Goal: Task Accomplishment & Management: Complete application form

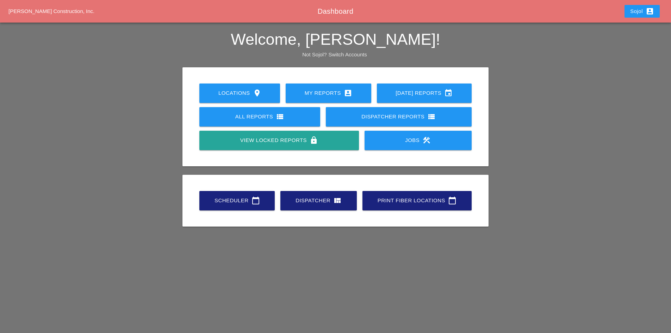
click at [221, 201] on div "Scheduler calendar_today" at bounding box center [237, 200] width 53 height 8
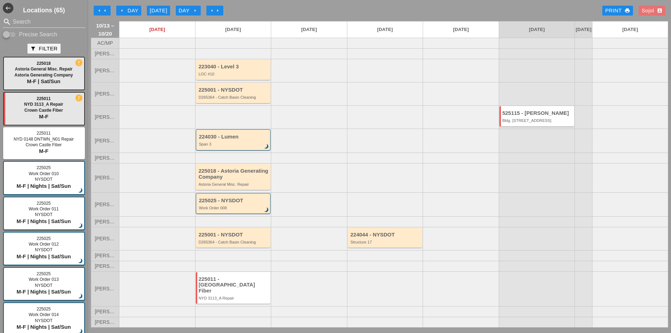
click at [132, 9] on div "arrow_left Day" at bounding box center [128, 11] width 19 height 8
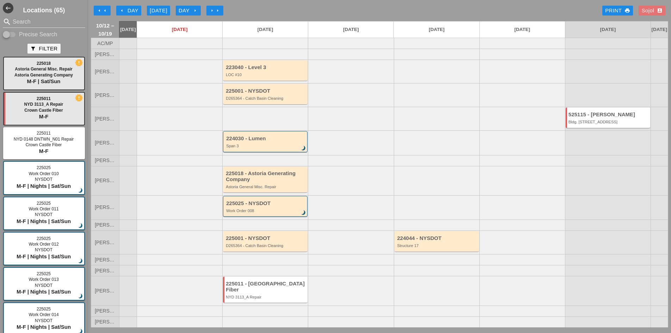
click at [138, 9] on div "arrow_left Day" at bounding box center [128, 11] width 19 height 8
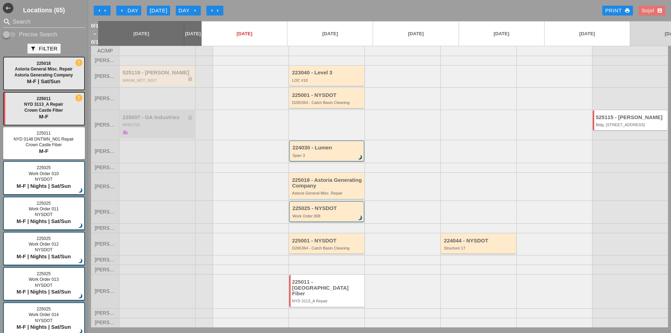
click at [105, 7] on button "arrow_left arrow_left" at bounding box center [102, 11] width 17 height 10
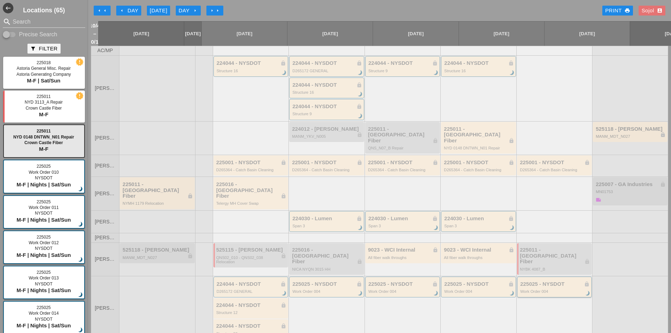
click at [531, 289] on div "Work Order 004" at bounding box center [555, 291] width 70 height 4
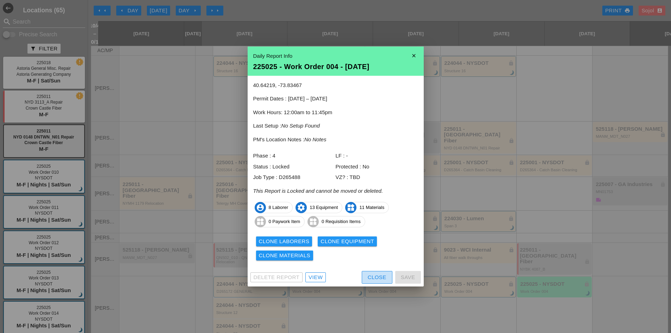
click at [371, 276] on div "Close" at bounding box center [377, 277] width 19 height 8
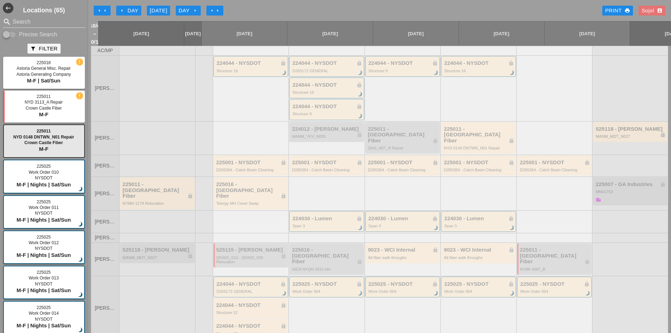
click at [100, 8] on icon "arrow_left" at bounding box center [100, 11] width 6 height 6
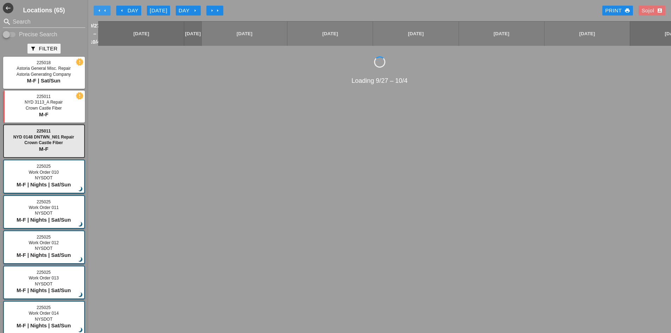
click at [100, 8] on icon "arrow_left" at bounding box center [100, 11] width 6 height 6
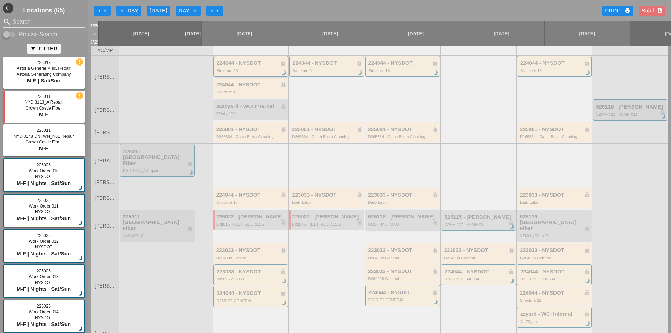
click at [269, 70] on div "Structure 16" at bounding box center [252, 71] width 70 height 4
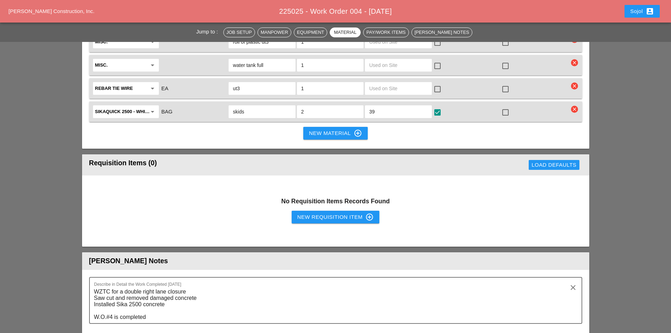
scroll to position [1304, 0]
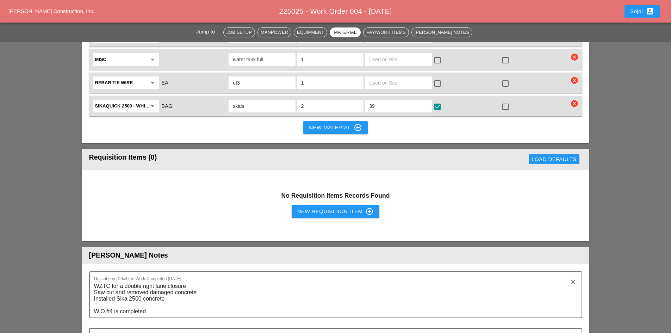
click at [346, 207] on div "New Requisition Item control_point" at bounding box center [335, 211] width 77 height 8
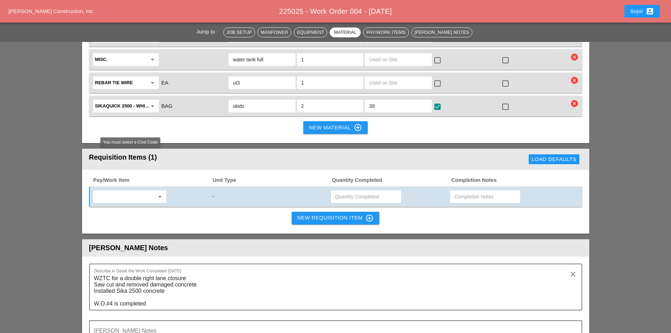
click at [141, 191] on input "text" at bounding box center [124, 196] width 59 height 11
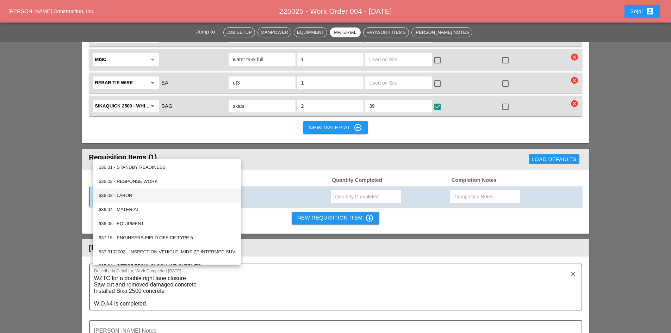
click at [142, 198] on div "636.03 - LABOR" at bounding box center [167, 195] width 137 height 8
type input "636.03 - LABOR"
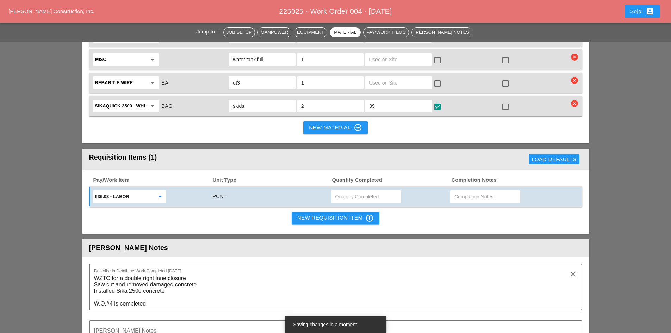
click at [361, 191] on input "text" at bounding box center [366, 196] width 62 height 11
type input "5000"
click at [395, 171] on div "Pay/Work Item Unit Type Quantity Completed Completion Notes 636.03 - LABOR arro…" at bounding box center [335, 202] width 507 height 64
click at [467, 191] on input "text" at bounding box center [486, 196] width 62 height 11
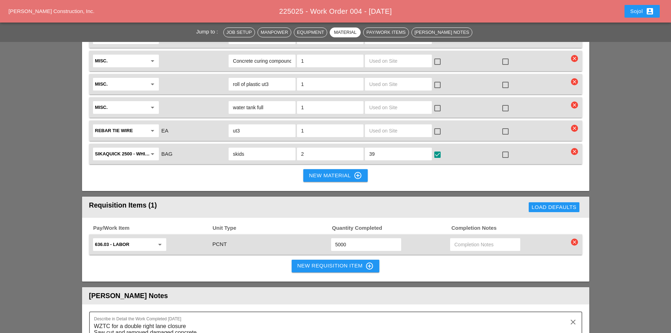
scroll to position [1268, 0]
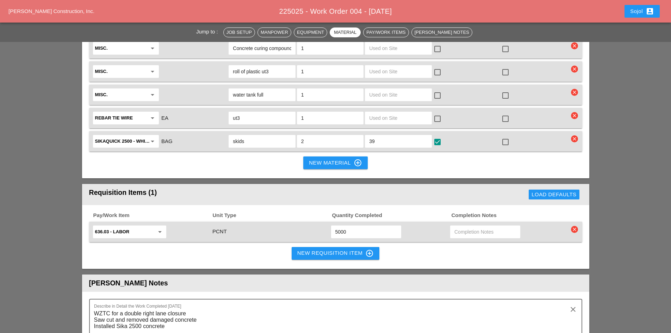
click at [310, 249] on div "New Requisition Item control_point" at bounding box center [335, 253] width 77 height 8
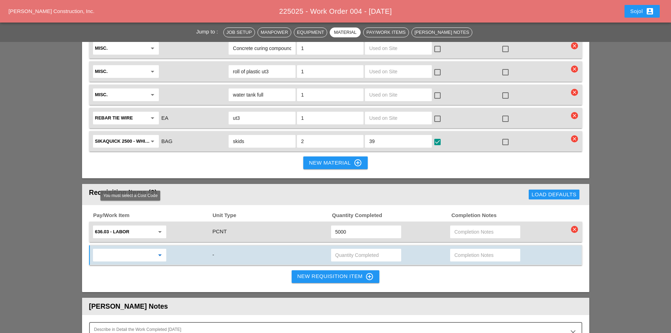
click at [117, 249] on input "text" at bounding box center [124, 254] width 59 height 11
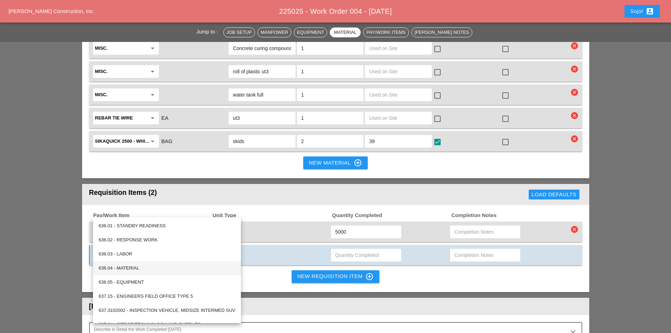
click at [130, 266] on div "636.04 - MATERIAL" at bounding box center [167, 268] width 137 height 8
type input "636.04 - MATERIAL"
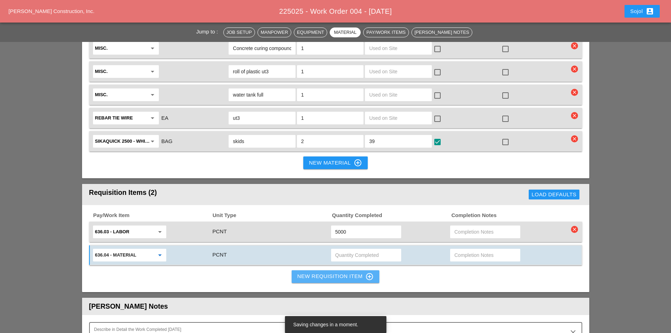
click at [345, 272] on div "New Requisition Item control_point" at bounding box center [335, 276] width 77 height 8
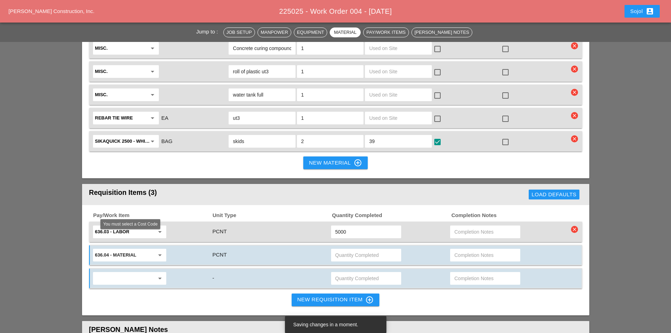
click at [116, 273] on input "text" at bounding box center [124, 278] width 59 height 11
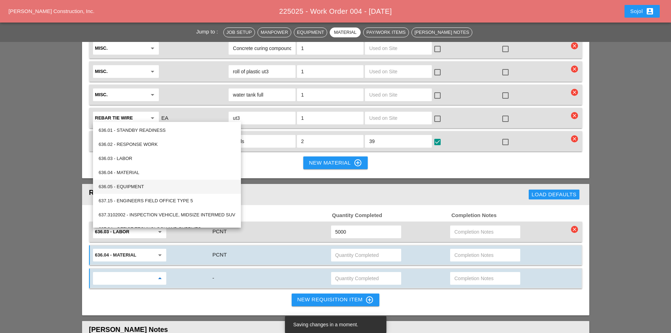
click at [138, 184] on div "636.05 - EQUIPMENT" at bounding box center [167, 187] width 137 height 8
type input "636.05 - EQUIPMENT"
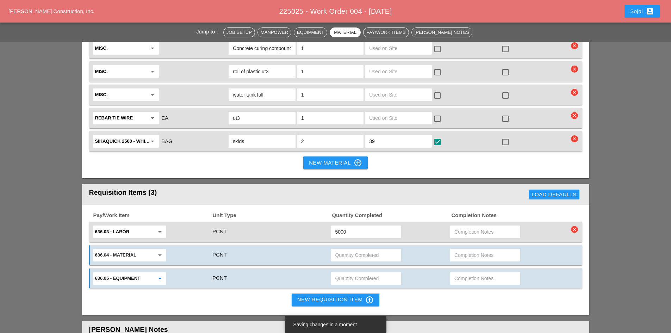
click at [173, 254] on div "Pay/Work Item Unit Type Quantity Completed Completion Notes 636.03 - LABOR arro…" at bounding box center [335, 260] width 507 height 110
click at [359, 249] on input "text" at bounding box center [366, 254] width 62 height 11
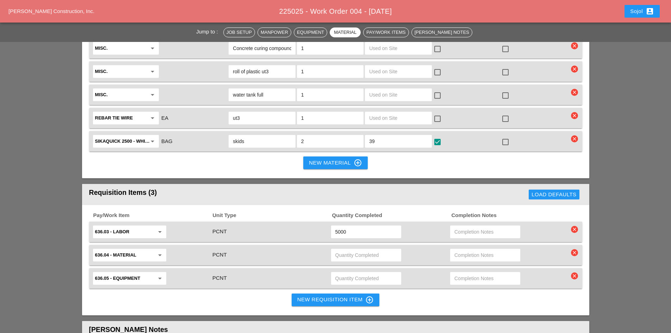
drag, startPoint x: 362, startPoint y: 188, endPoint x: 294, endPoint y: 181, distance: 68.7
click at [294, 224] on div "636.03 - LABOR arrow_drop_down PCNT 5000" at bounding box center [330, 231] width 477 height 15
paste input "$7,097.2"
drag, startPoint x: 360, startPoint y: 187, endPoint x: 306, endPoint y: 184, distance: 54.7
click at [306, 224] on div "636.03 - LABOR arrow_drop_down PCNT 7097.2" at bounding box center [330, 231] width 477 height 15
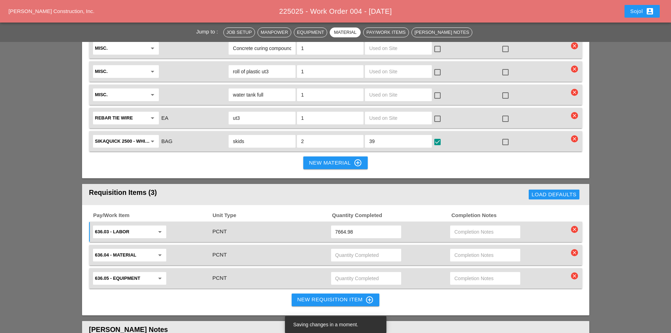
type input "7664.98"
click at [356, 249] on input "text" at bounding box center [366, 254] width 62 height 11
click at [472, 226] on input "text" at bounding box center [486, 231] width 62 height 11
paste input "$7,097.20"
click at [489, 226] on input "$7,097.20" at bounding box center [486, 231] width 62 height 11
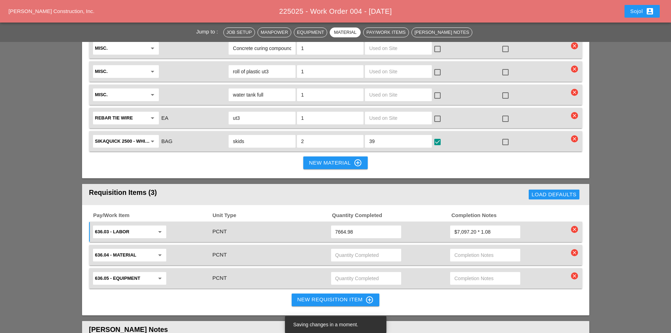
click at [489, 249] on input "text" at bounding box center [486, 254] width 62 height 11
click at [509, 226] on input "$7,097.20 * 1.08" at bounding box center [486, 231] width 62 height 11
drag, startPoint x: 360, startPoint y: 186, endPoint x: 270, endPoint y: 184, distance: 90.6
click at [272, 224] on div "636.03 - LABOR arrow_drop_down PCNT 7664.98 $7,097.20 * 1.08 =" at bounding box center [330, 231] width 477 height 15
click at [499, 226] on input "$7,097.20 * 1.08 =" at bounding box center [486, 231] width 62 height 11
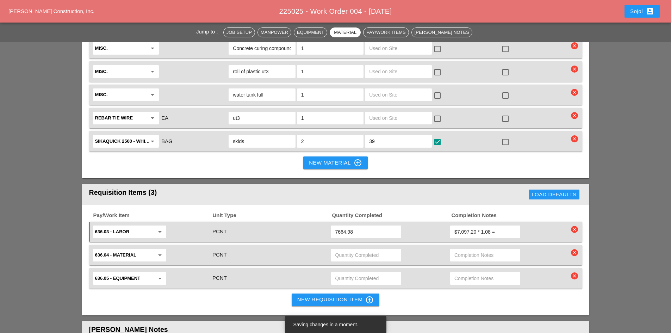
paste input "7664.98"
type input "$7,097.20 * 1.08 = 7664.98"
click at [378, 249] on input "text" at bounding box center [366, 254] width 62 height 11
click at [352, 273] on input "text" at bounding box center [366, 278] width 62 height 11
click at [370, 249] on input "text" at bounding box center [366, 254] width 62 height 11
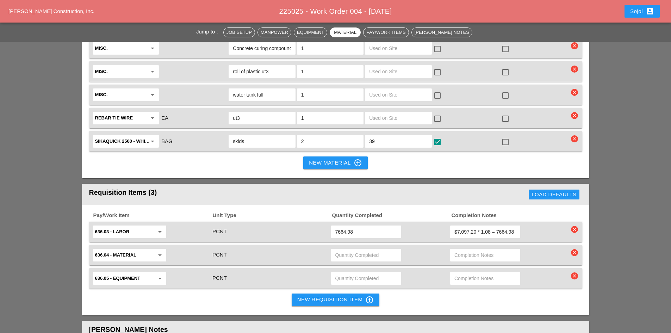
paste input "2,188.00"
type input "2,188.00"
click at [495, 249] on input "text" at bounding box center [486, 254] width 62 height 11
paste input "2,188.00"
type input "2,188.00 *"
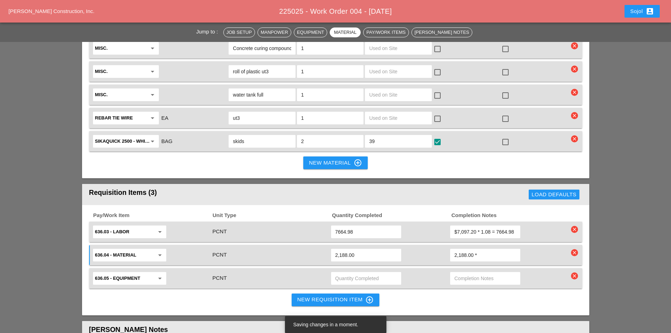
click at [481, 273] on input "text" at bounding box center [486, 278] width 62 height 11
paste input "2,188.00"
type input "2,188.00"
drag, startPoint x: 462, startPoint y: 213, endPoint x: 314, endPoint y: 202, distance: 148.0
click at [341, 245] on div "636.04 - MATERIAL arrow_drop_down PCNT 2,188.00 2,188.00 * clear" at bounding box center [335, 255] width 493 height 20
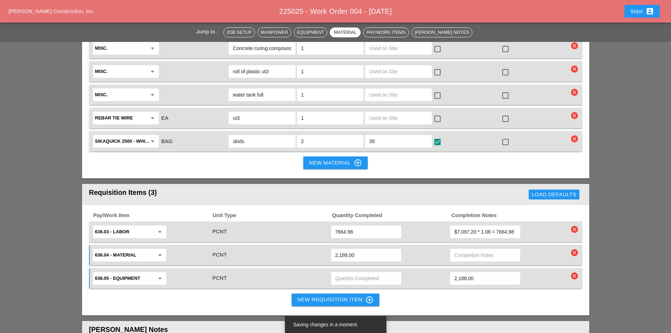
drag, startPoint x: 372, startPoint y: 210, endPoint x: 199, endPoint y: 208, distance: 173.0
click at [221, 248] on div "636.04 - MATERIAL arrow_drop_down PCNT 2,188.00" at bounding box center [330, 255] width 477 height 15
click at [367, 273] on input "text" at bounding box center [366, 278] width 62 height 11
click at [474, 273] on input "2,188.00" at bounding box center [486, 278] width 62 height 11
click at [455, 273] on input "2,188.00 * 0.29 = 634.52" at bounding box center [486, 278] width 62 height 11
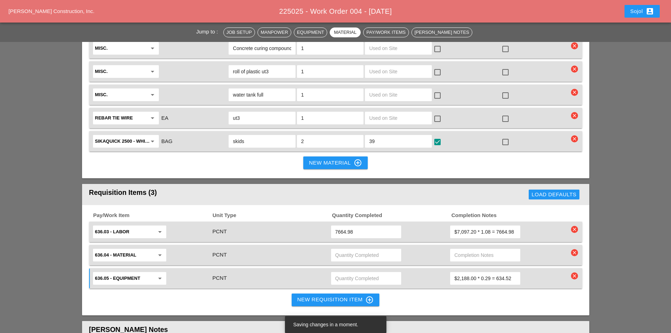
click at [554, 253] on div "Pay/Work Item Unit Type Quantity Completed Completion Notes 636.03 - LABOR arro…" at bounding box center [335, 260] width 507 height 110
click at [375, 273] on input "text" at bounding box center [366, 278] width 62 height 11
click at [496, 273] on input "$2,188.00 * 0.29 = 634.52" at bounding box center [486, 278] width 62 height 11
type input "$2,188.00 * 0.29 = $634.52"
click at [351, 273] on input "text" at bounding box center [366, 278] width 62 height 11
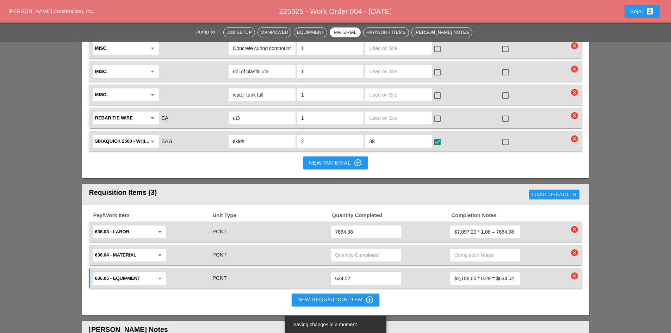
type input "634.52"
click at [353, 249] on input "text" at bounding box center [366, 254] width 62 height 11
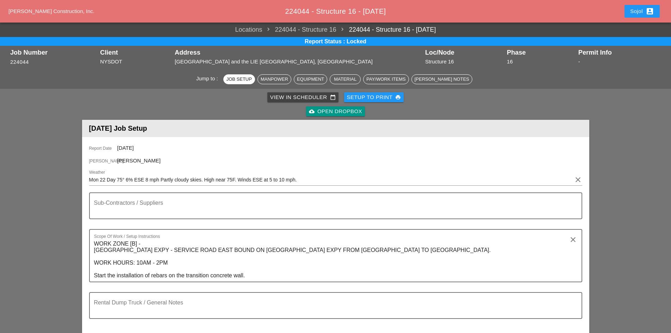
click at [346, 113] on div "cloud_upload Open Dropbox" at bounding box center [335, 111] width 53 height 8
